Goal: Task Accomplishment & Management: Manage account settings

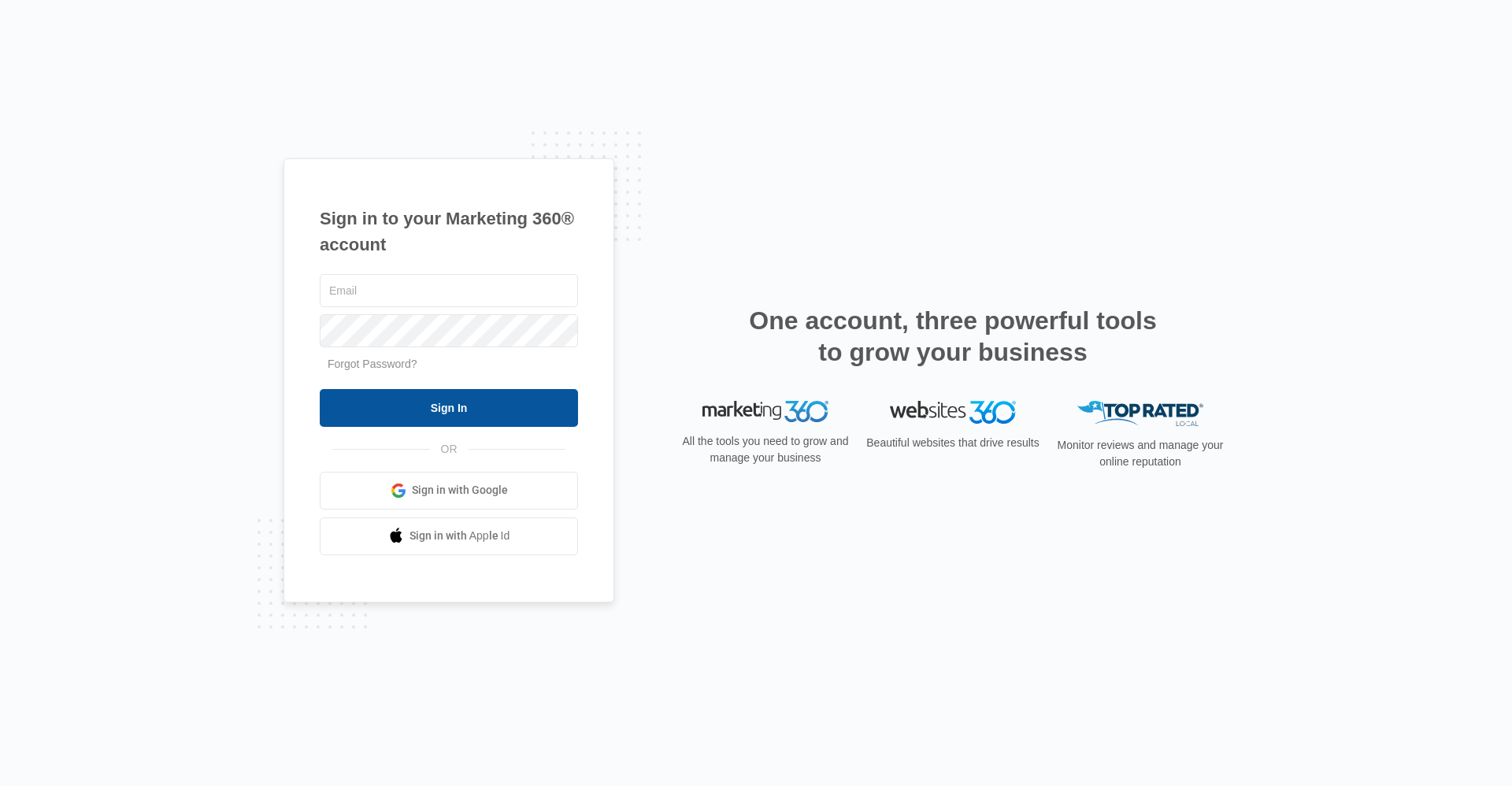
type input "[EMAIL_ADDRESS][DOMAIN_NAME]"
click at [465, 416] on input "Sign In" at bounding box center [449, 407] width 259 height 38
